Goal: Transaction & Acquisition: Book appointment/travel/reservation

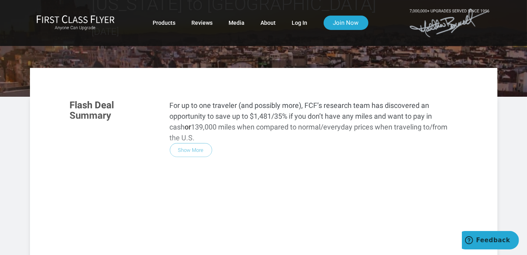
drag, startPoint x: 0, startPoint y: 0, endPoint x: 227, endPoint y: 168, distance: 282.5
click at [227, 168] on div "Flash Deal Summary For up to one traveler (and possibly more), FCF’s research t…" at bounding box center [264, 201] width 404 height 218
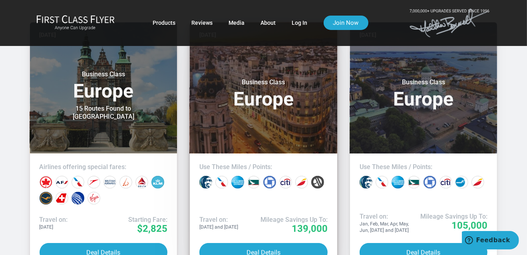
scroll to position [682, 0]
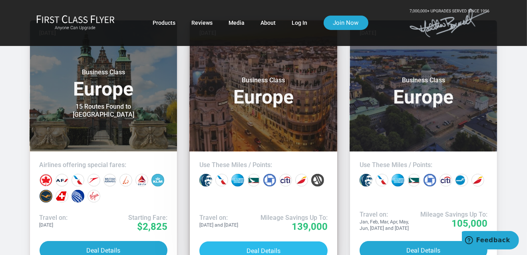
click at [259, 241] on button "Deal Details" at bounding box center [263, 250] width 128 height 19
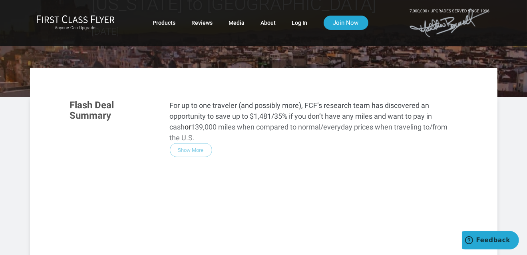
scroll to position [101, 0]
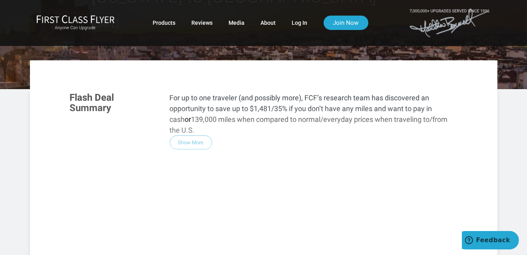
click at [196, 123] on div "Flash Deal Summary For up to one traveler (and possibly more), FCF’s research t…" at bounding box center [264, 193] width 404 height 218
click at [193, 119] on div "Flash Deal Summary For up to one traveler (and possibly more), FCF’s research t…" at bounding box center [264, 193] width 404 height 218
click at [187, 120] on div "Flash Deal Summary For up to one traveler (and possibly more), FCF’s research t…" at bounding box center [264, 193] width 404 height 218
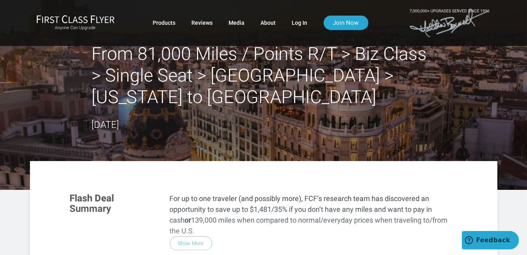
scroll to position [0, 0]
